Goal: Find specific page/section: Find specific page/section

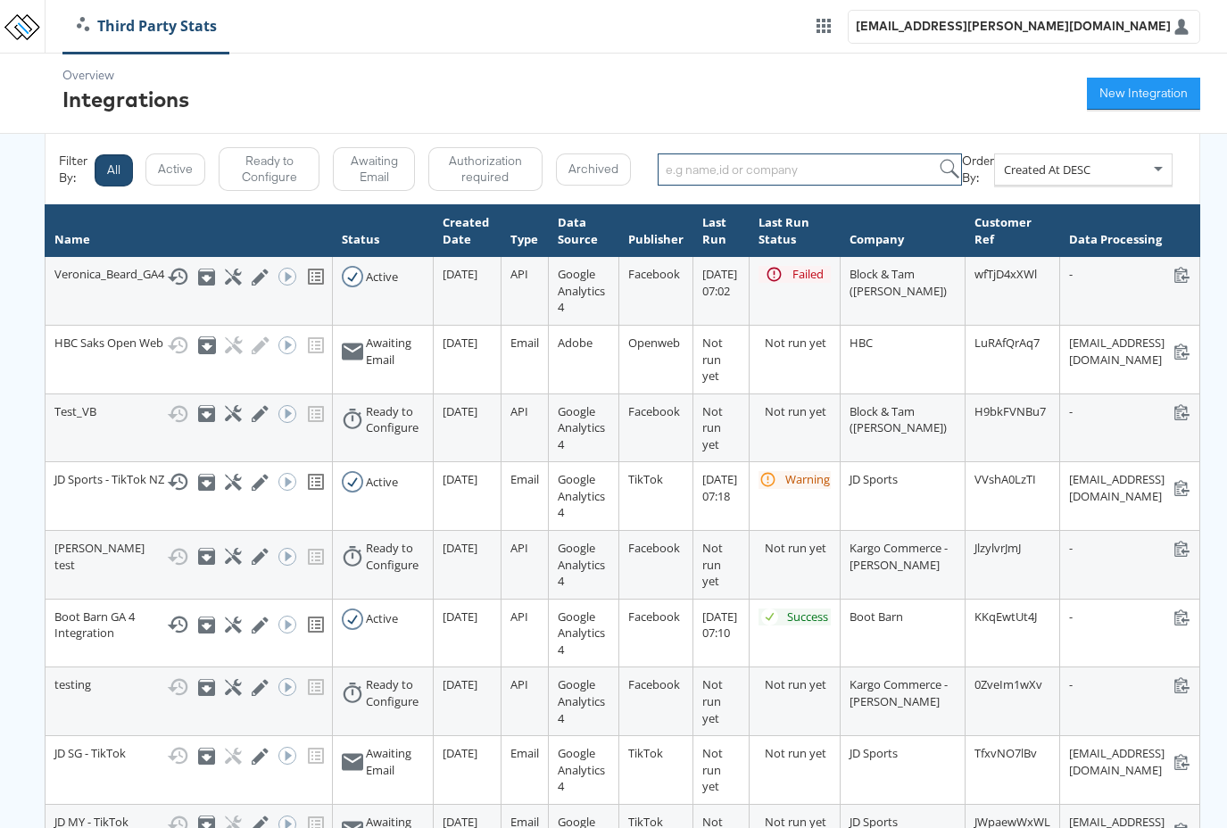
click at [751, 168] on input "search" at bounding box center [810, 169] width 304 height 32
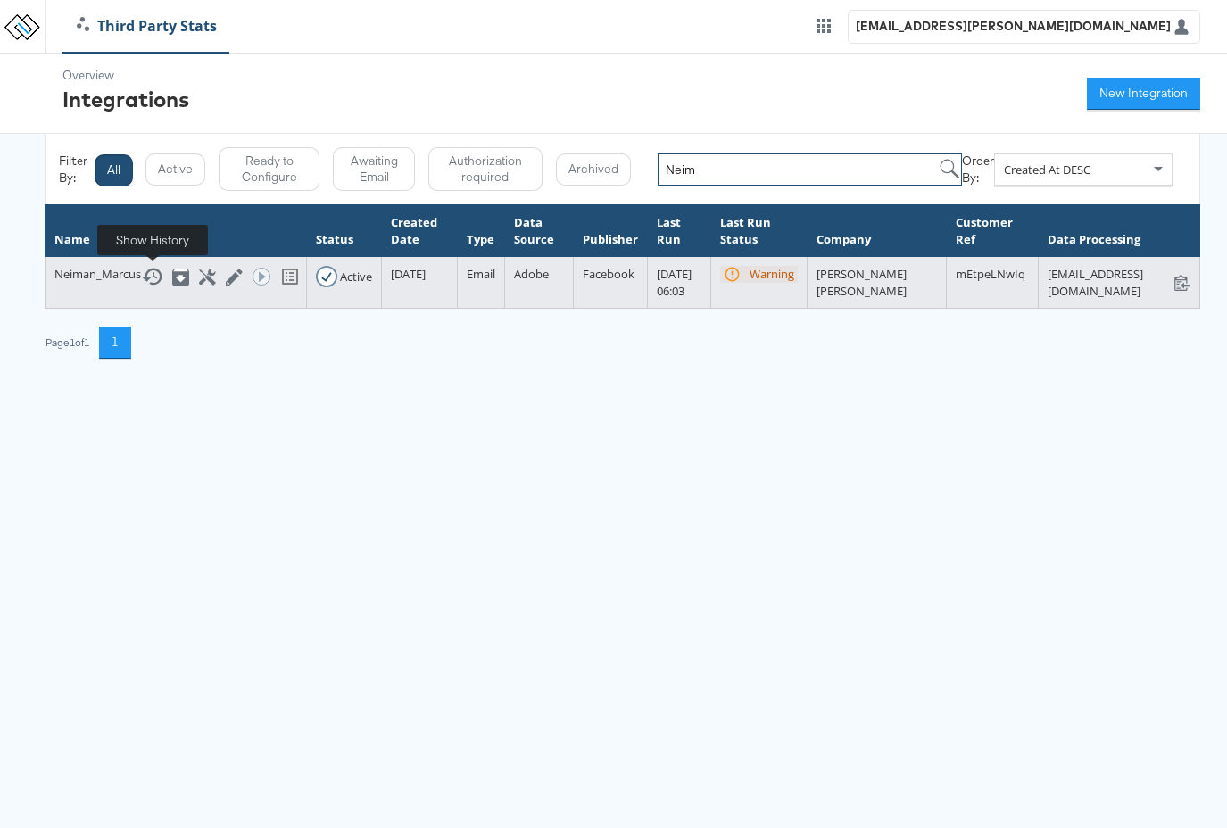
type input "Neim"
click at [158, 273] on icon at bounding box center [151, 276] width 21 height 21
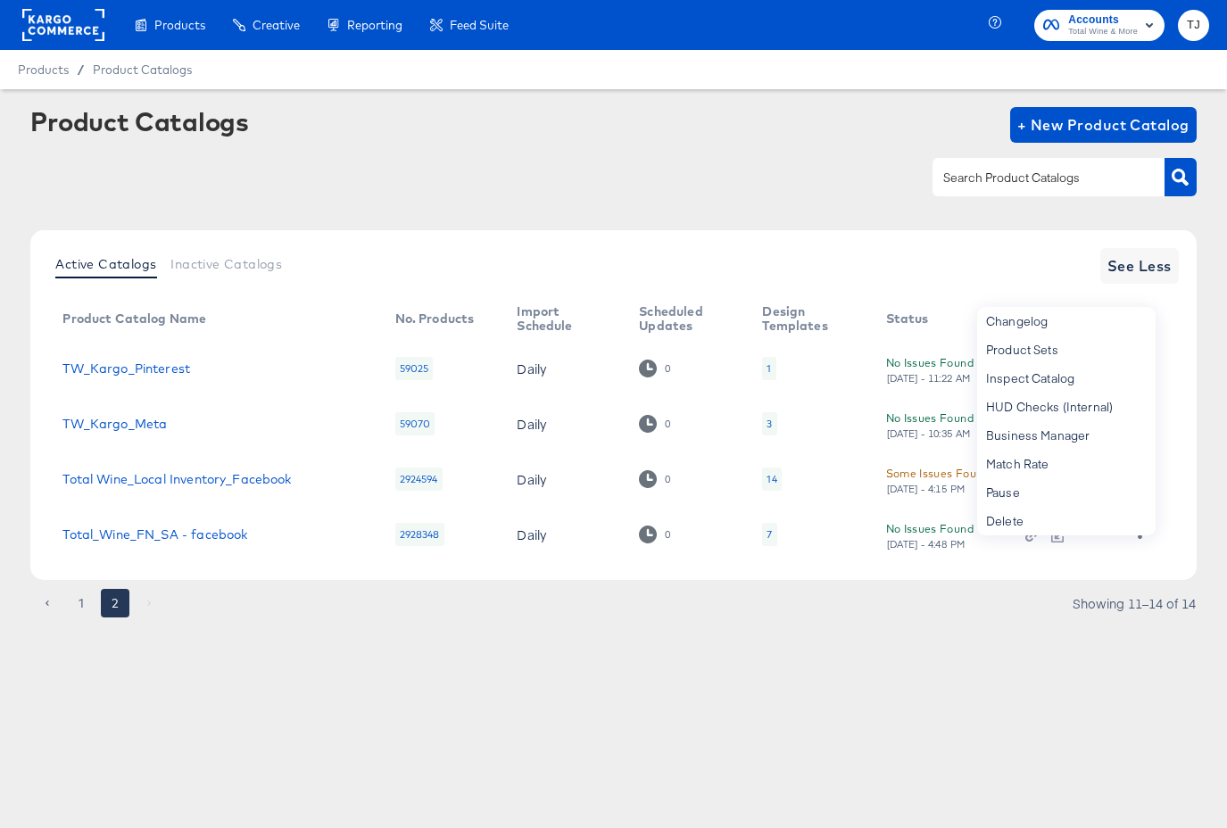
click at [252, 650] on article "Product Catalogs + New Product Catalog Active Catalogs Inactive Catalogs See Le…" at bounding box center [613, 384] width 1227 height 591
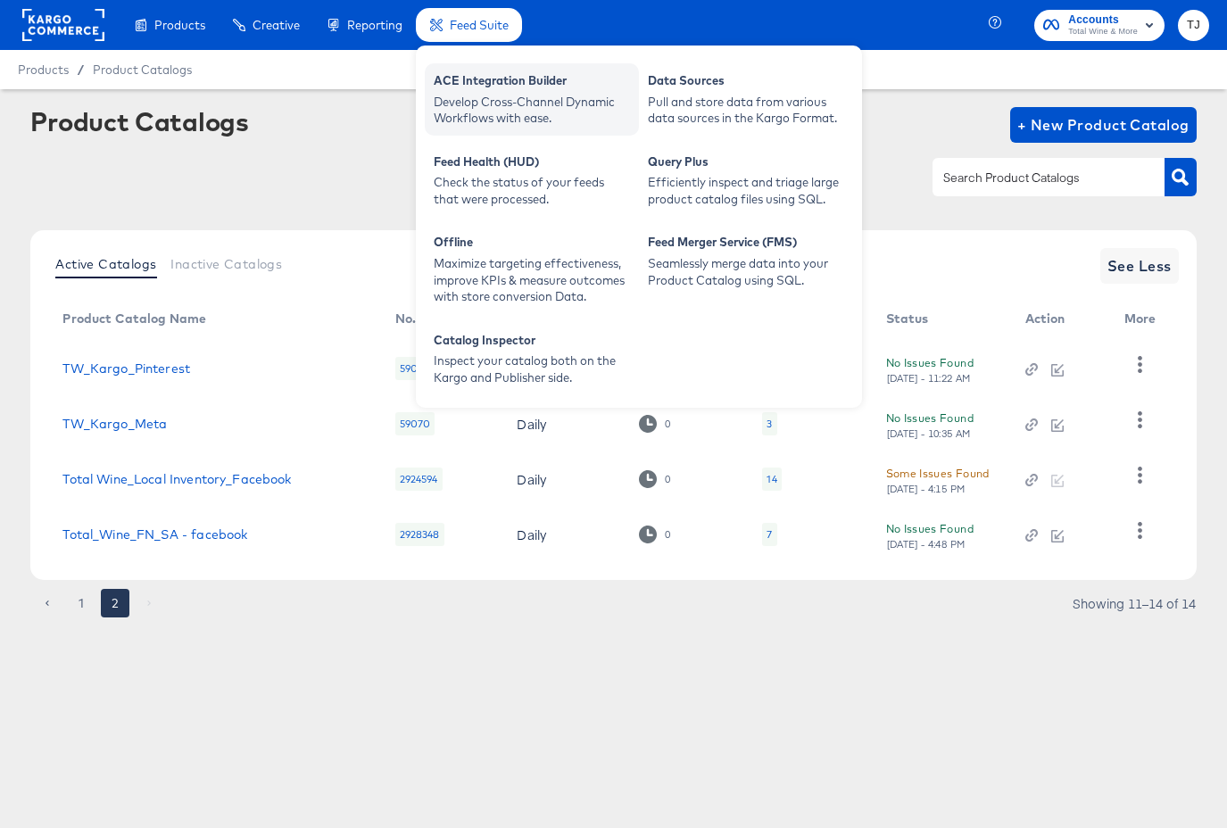
click at [476, 94] on div "Develop Cross-Channel Dynamic Workflows with ease." at bounding box center [532, 110] width 196 height 33
